Goal: Transaction & Acquisition: Purchase product/service

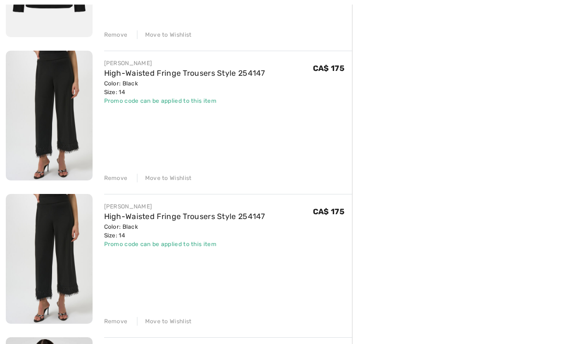
scroll to position [362, 0]
click at [116, 322] on div "Remove" at bounding box center [116, 321] width 24 height 9
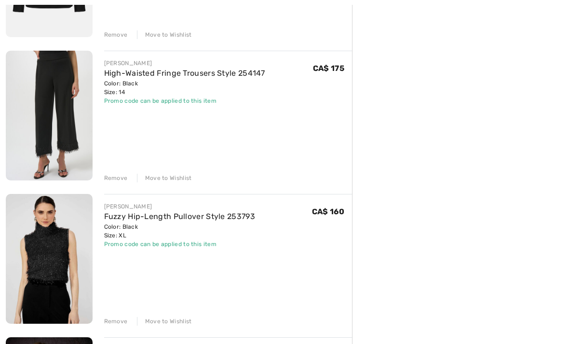
click at [119, 322] on div "Remove" at bounding box center [116, 321] width 24 height 9
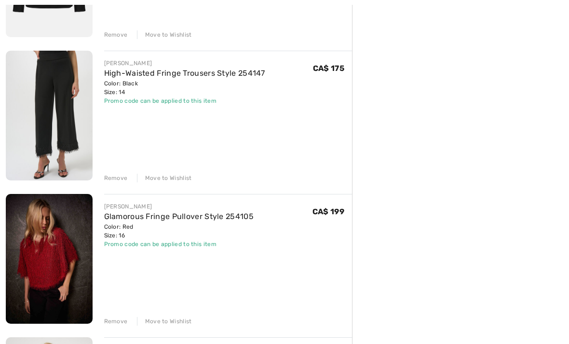
click at [119, 321] on div "Remove" at bounding box center [116, 321] width 24 height 9
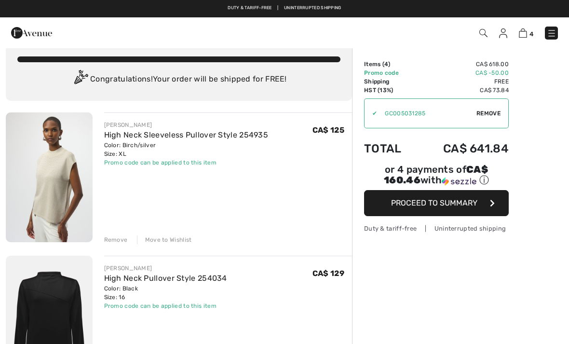
scroll to position [0, 0]
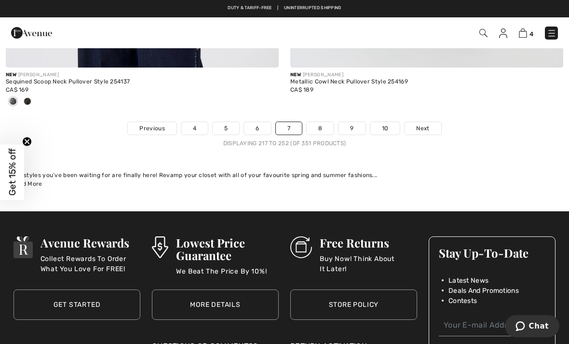
click at [321, 122] on link "8" at bounding box center [319, 128] width 27 height 13
click at [321, 123] on link "8" at bounding box center [319, 128] width 27 height 13
click at [322, 124] on link "8" at bounding box center [319, 128] width 27 height 13
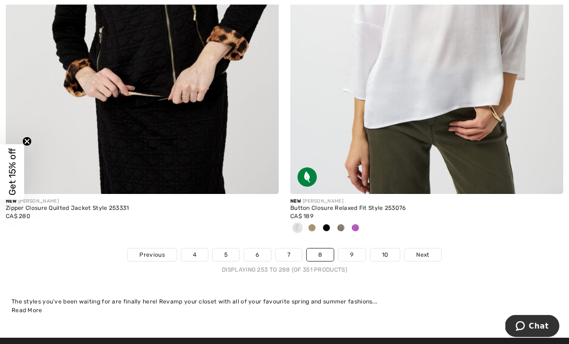
scroll to position [8238, 0]
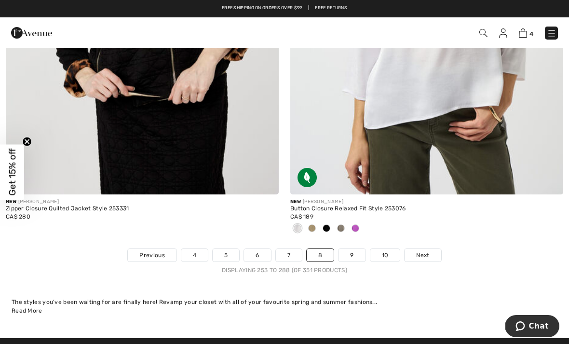
click at [353, 250] on link "9" at bounding box center [351, 255] width 27 height 13
click at [351, 249] on link "9" at bounding box center [351, 255] width 27 height 13
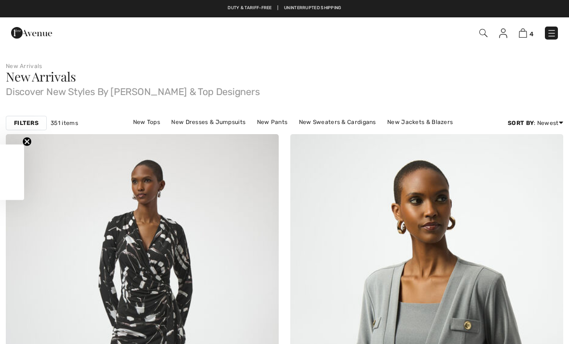
checkbox input "true"
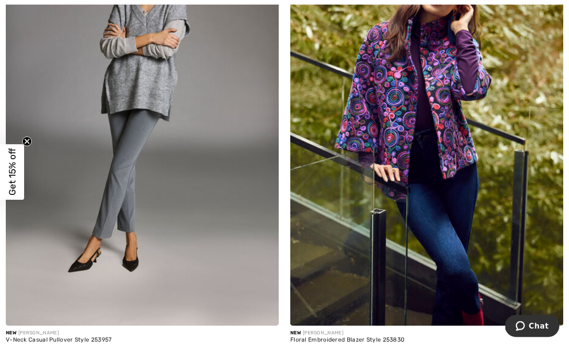
scroll to position [1575, 0]
click at [0, 138] on div "New [PERSON_NAME] V-Neck Casual Pullover Style 253957 CA$ 149" at bounding box center [142, 147] width 284 height 463
